Goal: Task Accomplishment & Management: Manage account settings

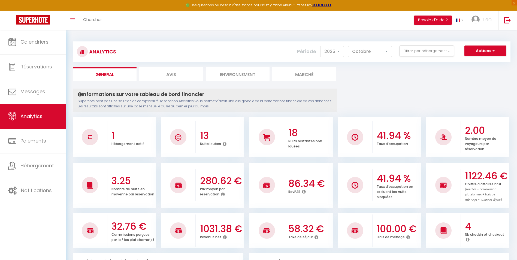
select select "2025"
select select "10"
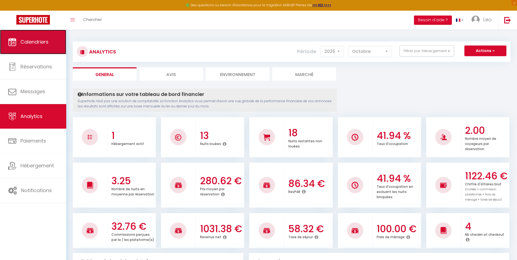
click at [37, 45] on span "Calendriers" at bounding box center [34, 41] width 28 height 7
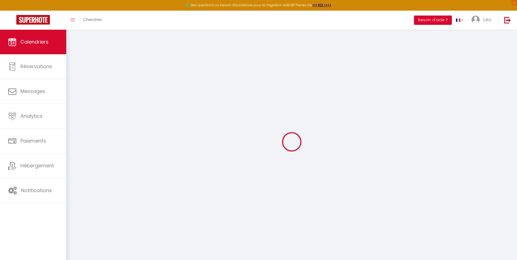
select select
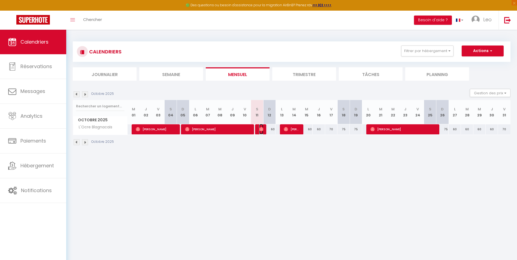
click at [261, 128] on img at bounding box center [261, 129] width 4 height 4
select select "OK"
select select "0"
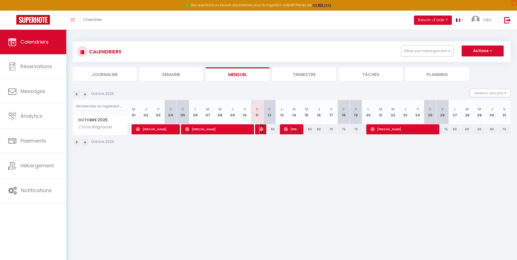
select select "1"
select select
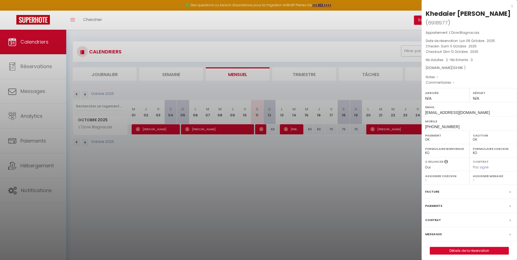
click at [409, 147] on div at bounding box center [258, 130] width 517 height 260
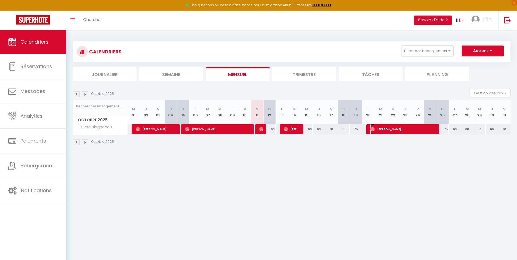
click at [384, 129] on span "[PERSON_NAME]" at bounding box center [403, 129] width 65 height 10
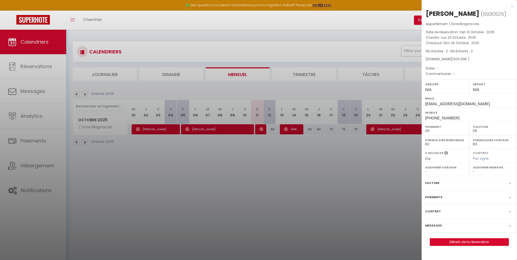
click at [388, 165] on div at bounding box center [258, 130] width 517 height 260
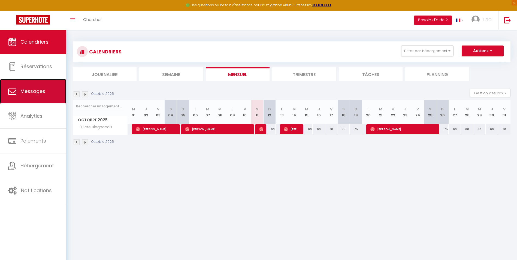
click at [37, 91] on span "Messages" at bounding box center [32, 91] width 25 height 7
select select "message"
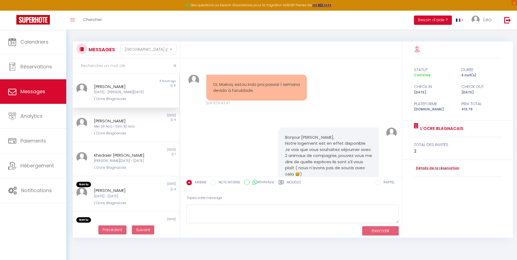
scroll to position [1328, 0]
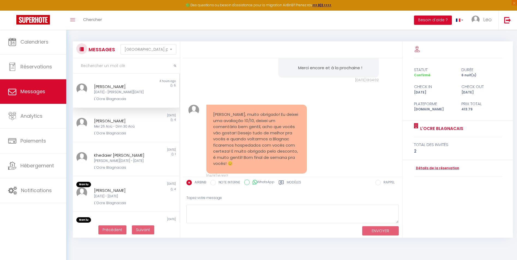
click at [220, 112] on pre "[PERSON_NAME], muito obrigado! Eu deixei uma avaliação 10/10, deixei um comentá…" at bounding box center [256, 139] width 87 height 55
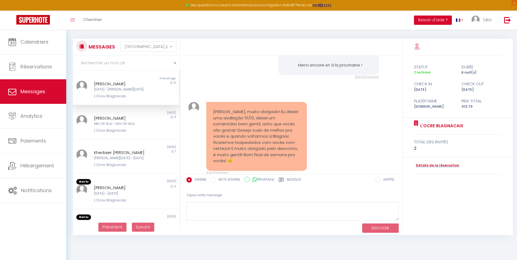
scroll to position [0, 0]
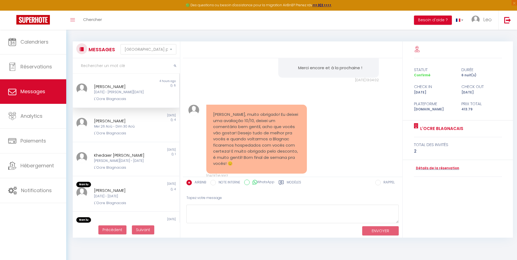
click at [247, 112] on pre "[PERSON_NAME], muito obrigado! Eu deixei uma avaliação 10/10, deixei um comentá…" at bounding box center [256, 139] width 87 height 55
click at [214, 174] on div "[DATE] 16:33:17" at bounding box center [256, 176] width 101 height 5
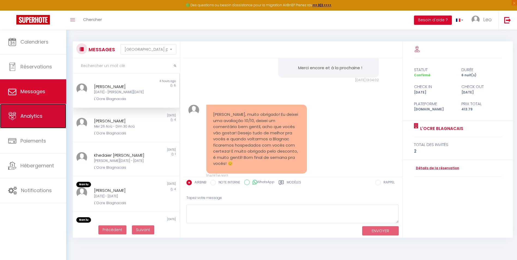
click at [35, 116] on span "Analytics" at bounding box center [31, 116] width 22 height 7
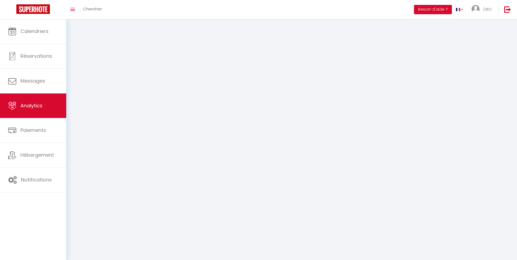
select select "2025"
select select "10"
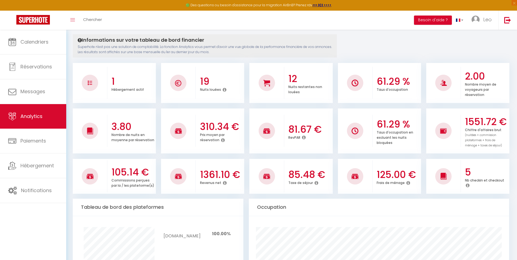
scroll to position [55, 0]
